Goal: Entertainment & Leisure: Consume media (video, audio)

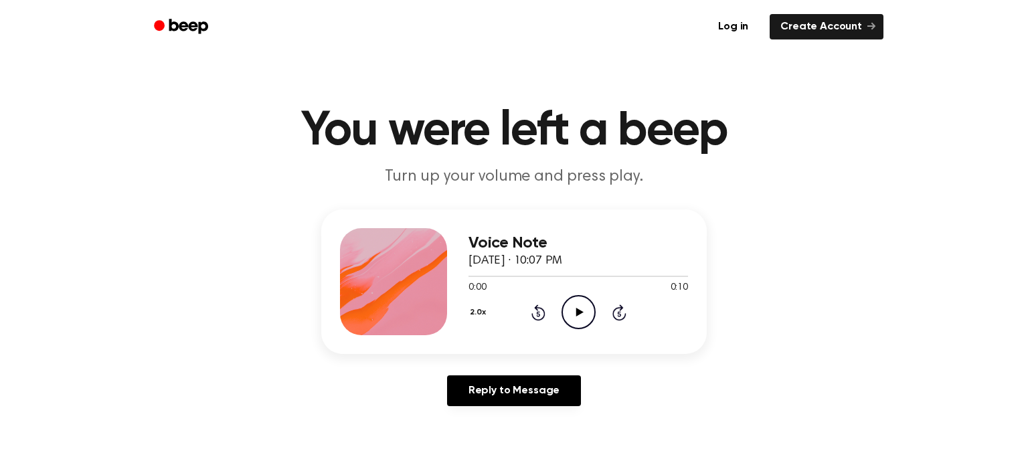
click at [568, 303] on icon "Play Audio" at bounding box center [579, 312] width 34 height 34
click at [574, 309] on icon "Play Audio" at bounding box center [579, 312] width 34 height 34
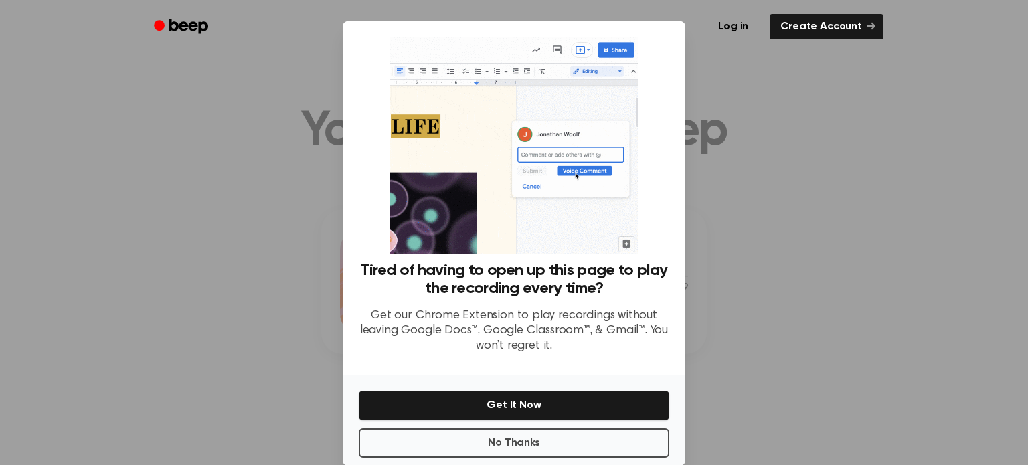
click at [766, 135] on div at bounding box center [514, 232] width 1028 height 465
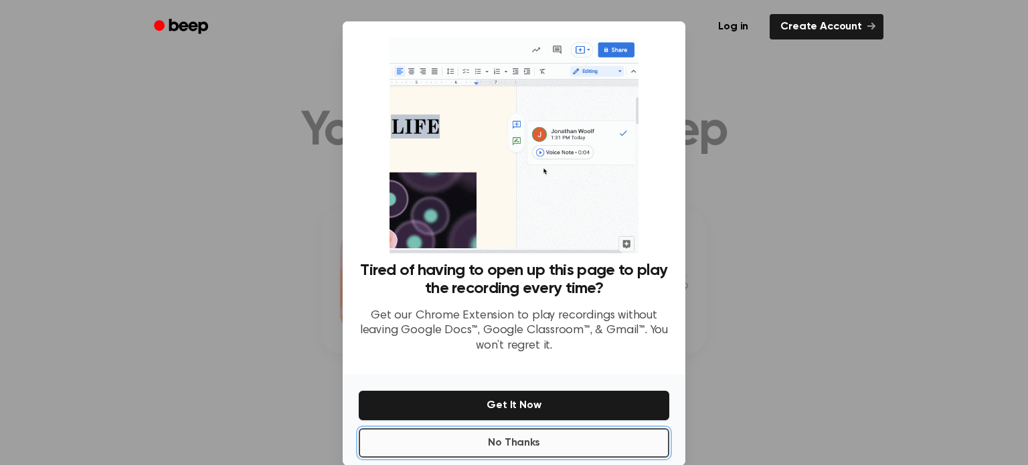
click at [584, 443] on button "No Thanks" at bounding box center [514, 442] width 311 height 29
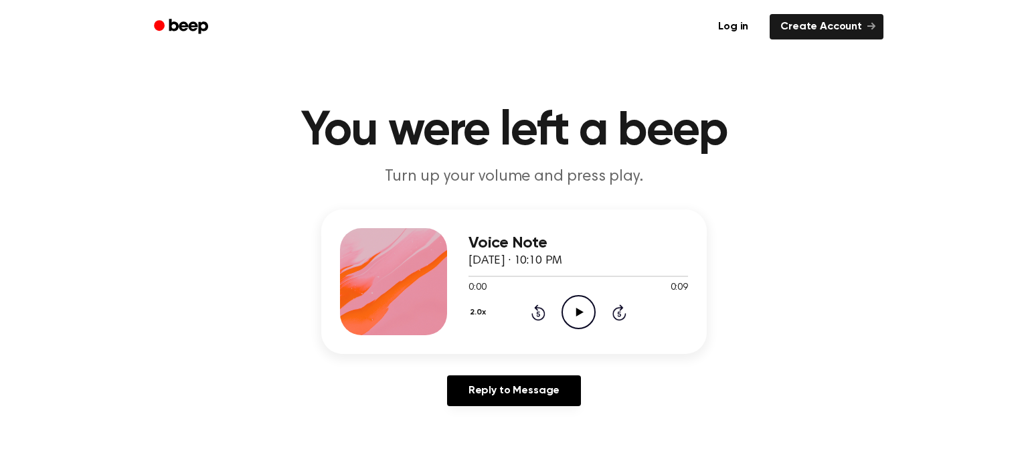
click at [580, 299] on icon "Play Audio" at bounding box center [579, 312] width 34 height 34
click at [584, 315] on icon "Play Audio" at bounding box center [579, 312] width 34 height 34
click at [617, 311] on icon "Skip 5 seconds" at bounding box center [619, 312] width 15 height 17
click at [590, 310] on icon "Play Audio" at bounding box center [579, 312] width 34 height 34
click at [615, 307] on icon "Skip 5 seconds" at bounding box center [619, 312] width 15 height 17
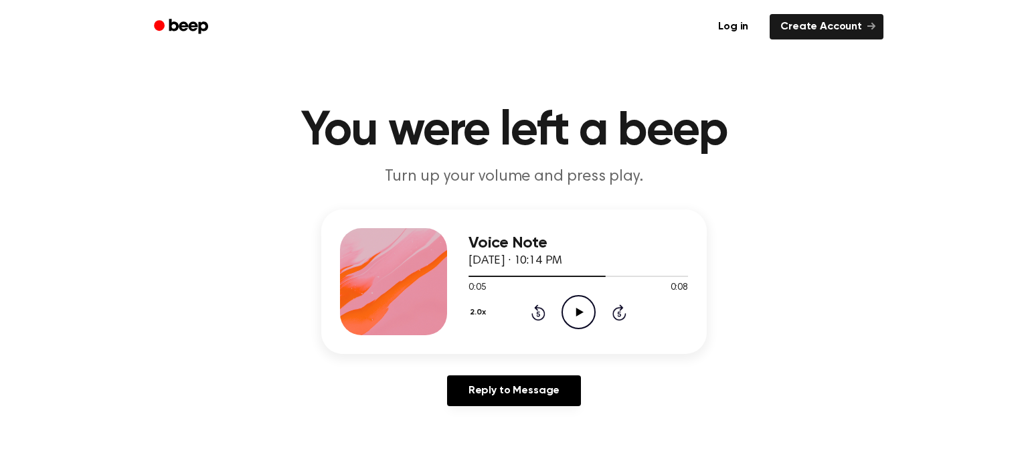
click at [581, 307] on icon "Play Audio" at bounding box center [579, 312] width 34 height 34
click at [615, 314] on icon "Skip 5 seconds" at bounding box center [619, 312] width 15 height 17
click at [590, 304] on icon "Play Audio" at bounding box center [579, 312] width 34 height 34
click at [618, 311] on icon "Skip 5 seconds" at bounding box center [619, 312] width 15 height 17
click at [581, 312] on icon at bounding box center [579, 312] width 7 height 9
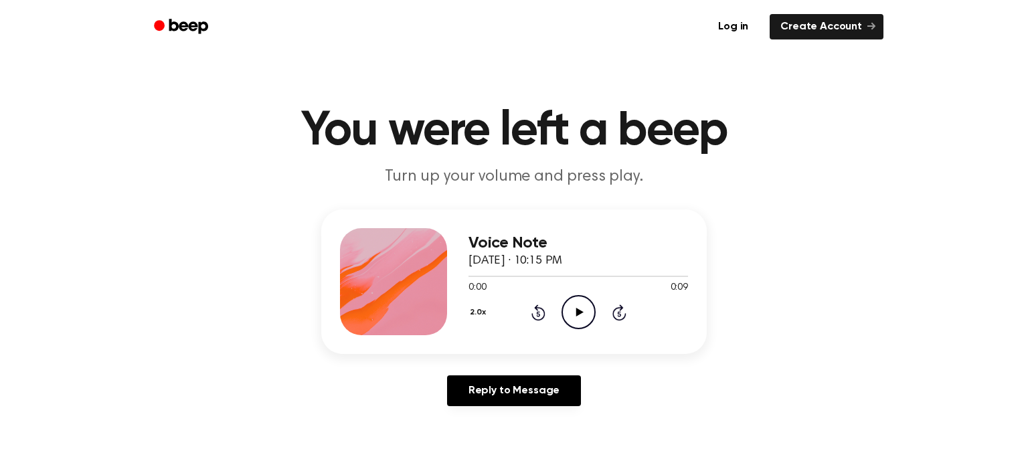
click at [586, 307] on icon "Play Audio" at bounding box center [579, 312] width 34 height 34
click at [617, 313] on icon "Skip 5 seconds" at bounding box center [619, 312] width 15 height 17
click at [570, 313] on icon "Play Audio" at bounding box center [579, 312] width 34 height 34
click at [616, 307] on icon "Skip 5 seconds" at bounding box center [619, 312] width 15 height 17
click at [603, 307] on div "2.0x Rewind 5 seconds Play Audio Skip 5 seconds" at bounding box center [579, 312] width 220 height 34
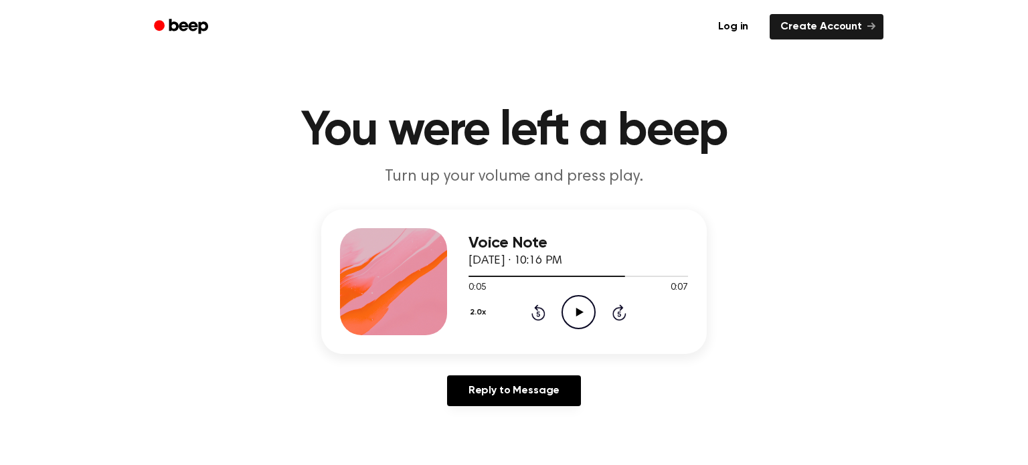
click at [579, 308] on icon "Play Audio" at bounding box center [579, 312] width 34 height 34
click at [587, 301] on icon "Play Audio" at bounding box center [579, 312] width 34 height 34
click at [575, 315] on icon "Play Audio" at bounding box center [579, 312] width 34 height 34
click at [569, 305] on icon "Play Audio" at bounding box center [579, 312] width 34 height 34
click at [623, 310] on icon "Skip 5 seconds" at bounding box center [619, 312] width 15 height 17
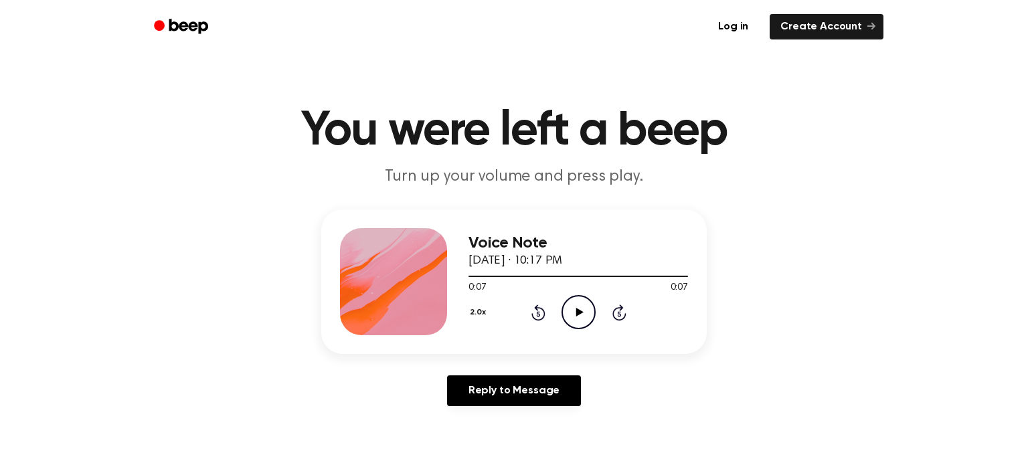
click at [542, 317] on icon at bounding box center [539, 313] width 14 height 16
click at [568, 317] on icon "Play Audio" at bounding box center [579, 312] width 34 height 34
